Goal: Check status: Check status

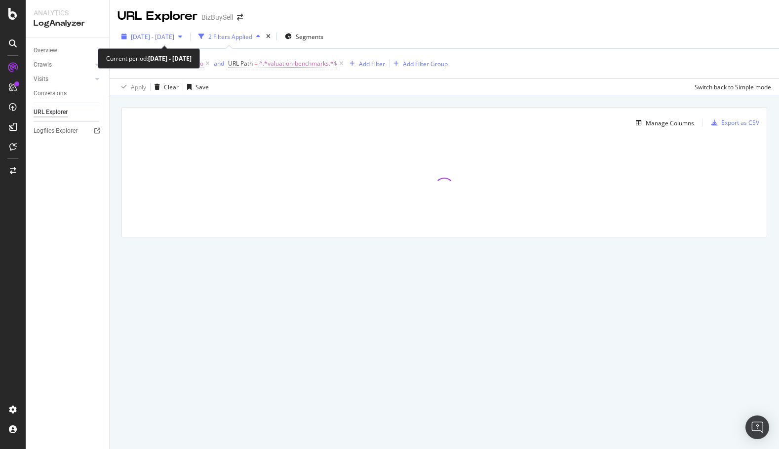
click at [156, 33] on span "[DATE] - [DATE]" at bounding box center [152, 37] width 43 height 8
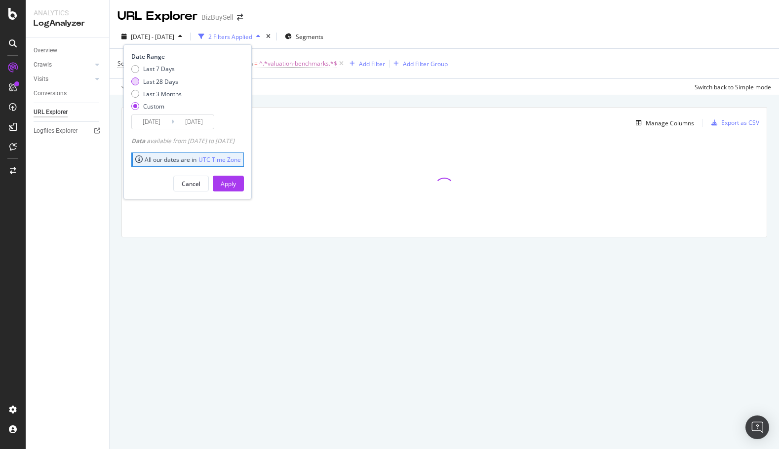
click at [133, 80] on div "Last 28 Days" at bounding box center [135, 81] width 8 height 8
type input "2025/07/30"
type input "2025/08/26"
click at [232, 182] on button "Apply" at bounding box center [228, 184] width 31 height 16
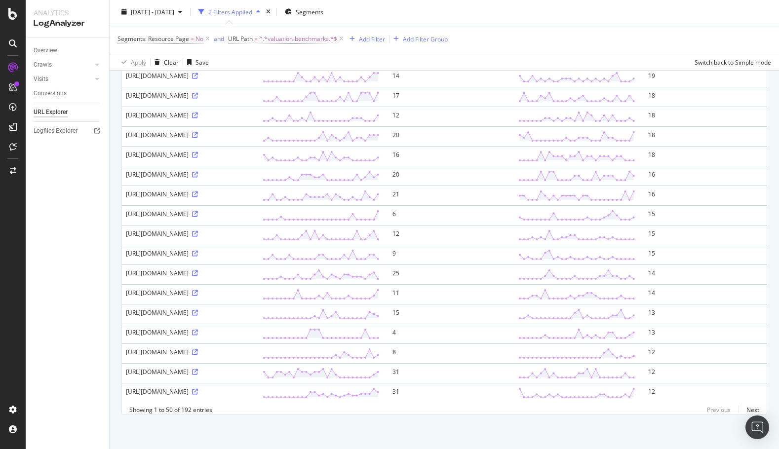
scroll to position [1037, 0]
